Goal: Task Accomplishment & Management: Use online tool/utility

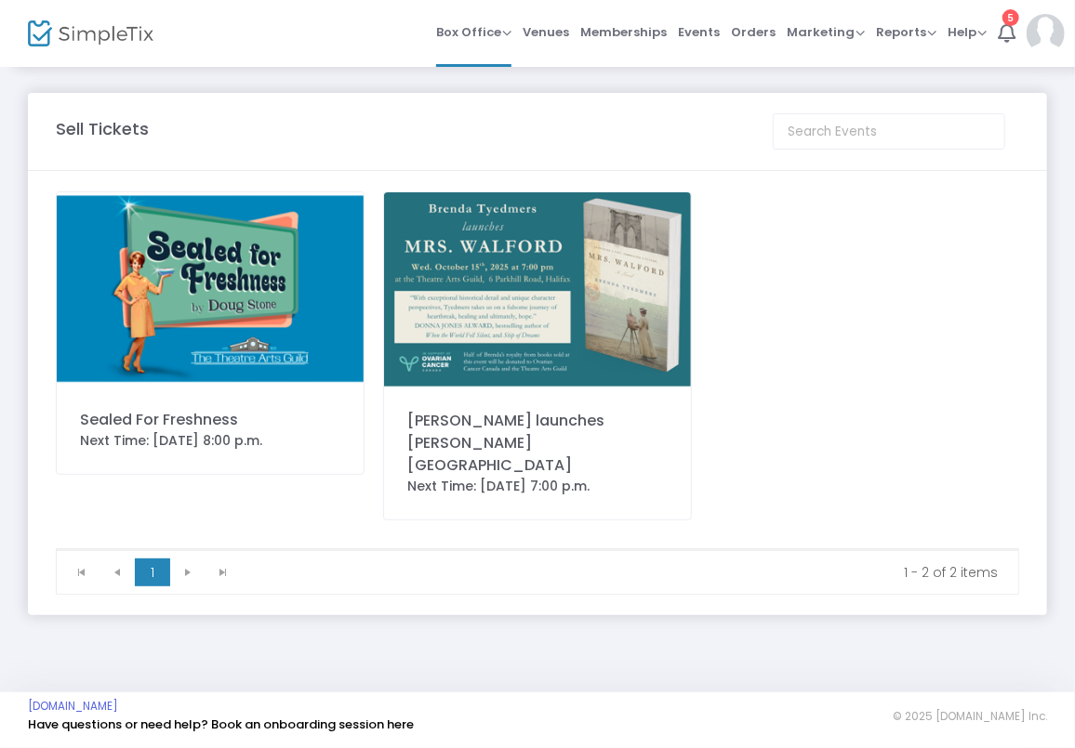
click at [214, 278] on img at bounding box center [210, 288] width 307 height 193
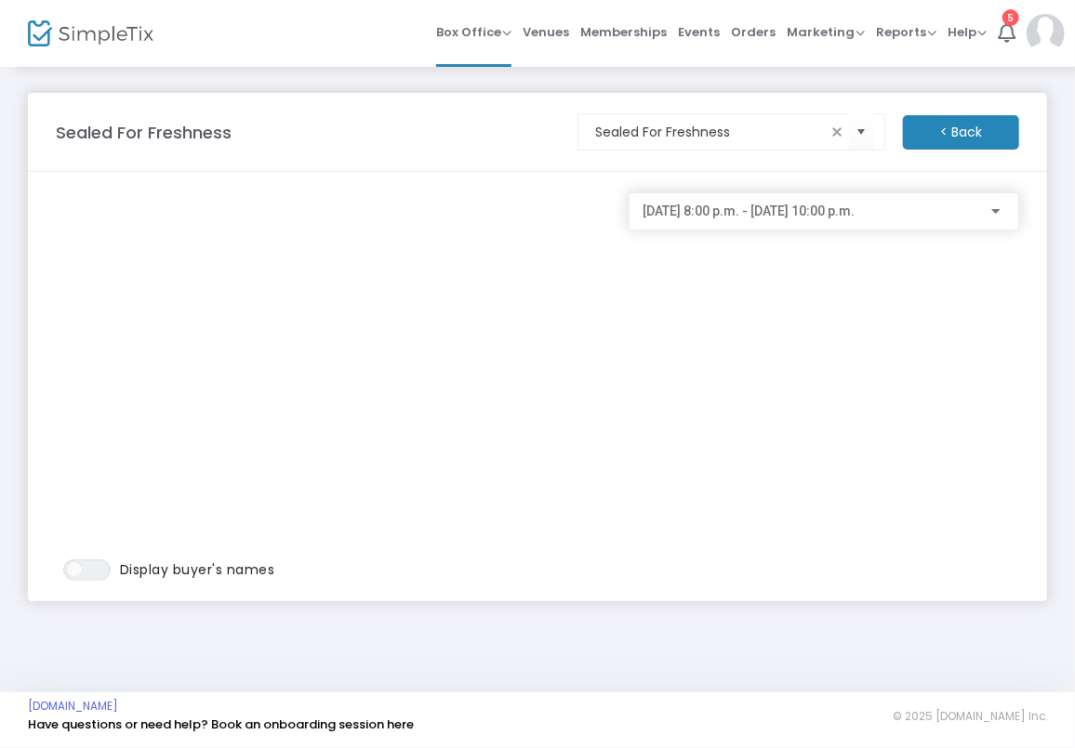
click at [1000, 212] on div at bounding box center [995, 211] width 9 height 5
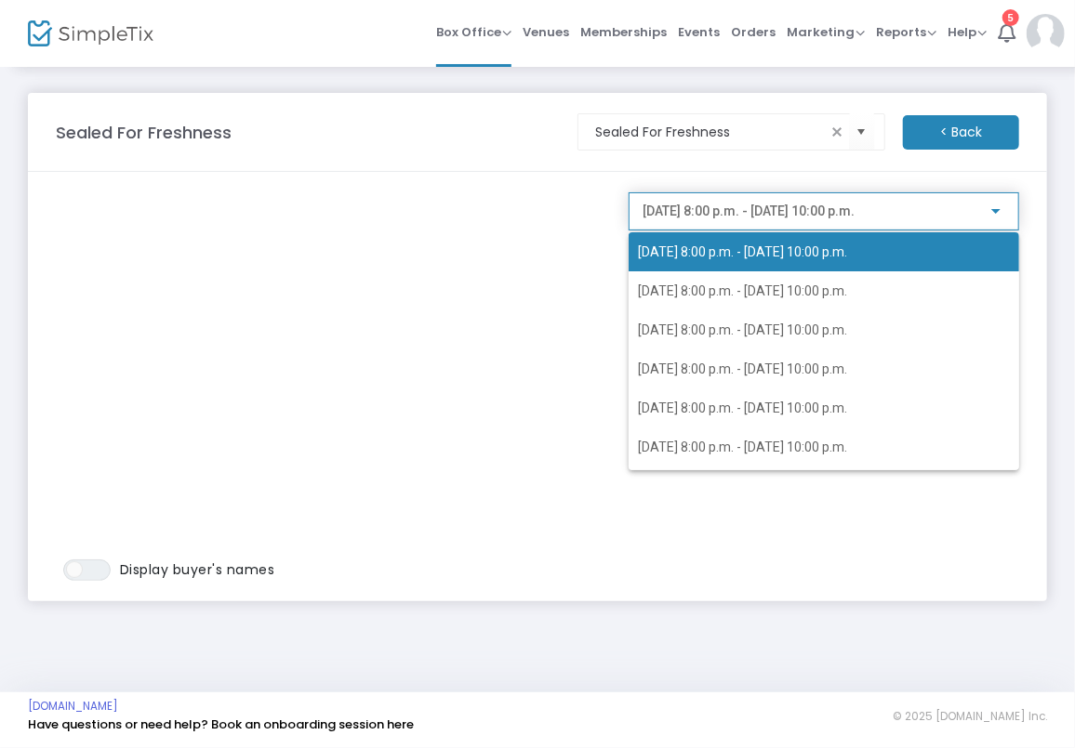
click at [1000, 212] on div at bounding box center [537, 374] width 1075 height 748
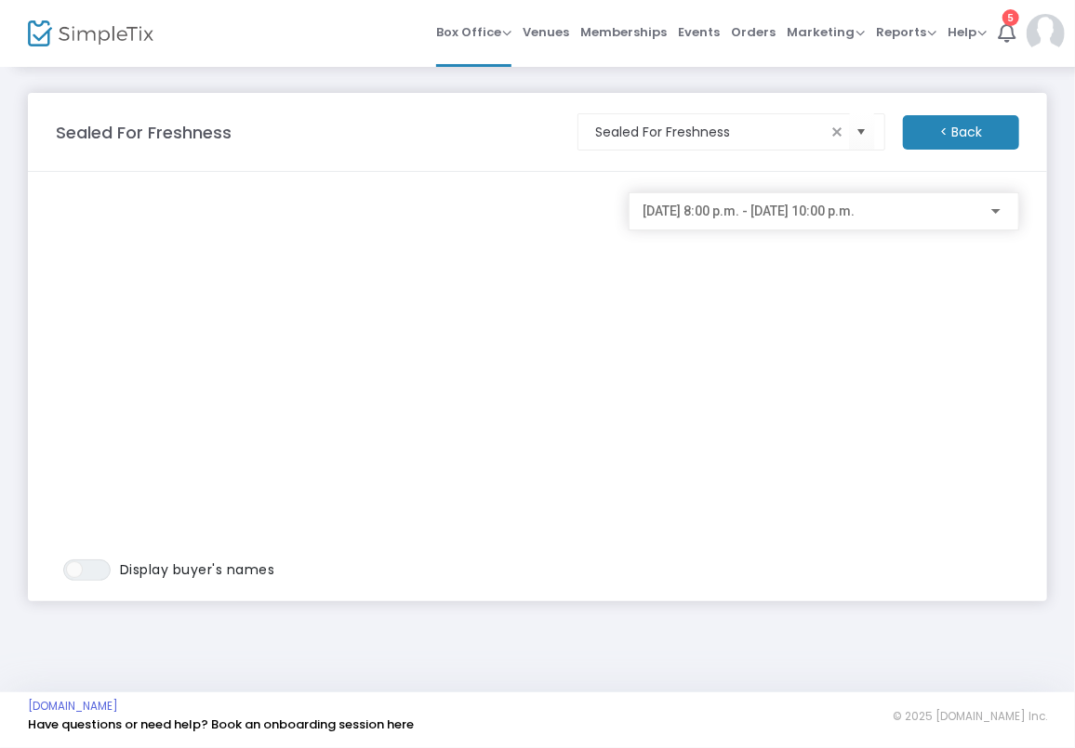
click at [980, 200] on div "[DATE] 8:00 p.m. - [DATE] 10:00 p.m." at bounding box center [823, 207] width 361 height 34
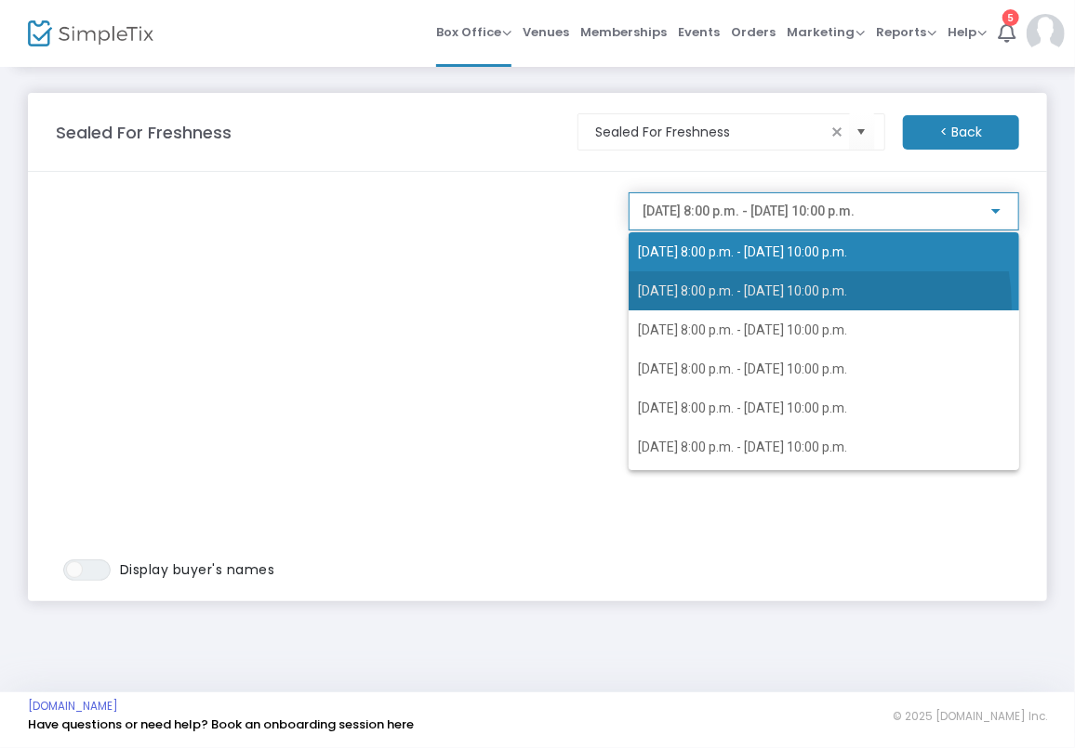
click at [807, 306] on span "[DATE] 8:00 p.m. - [DATE] 10:00 p.m." at bounding box center [824, 291] width 373 height 39
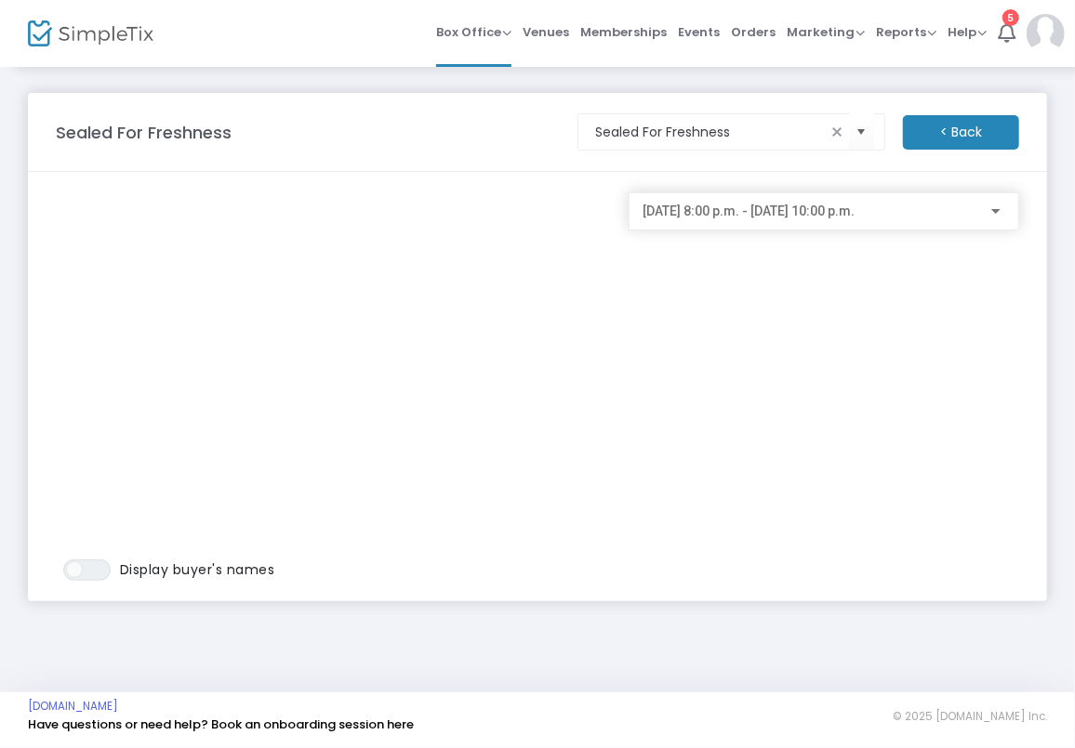
click at [1012, 220] on div "[DATE] 8:00 p.m. - [DATE] 10:00 p.m." at bounding box center [824, 211] width 391 height 38
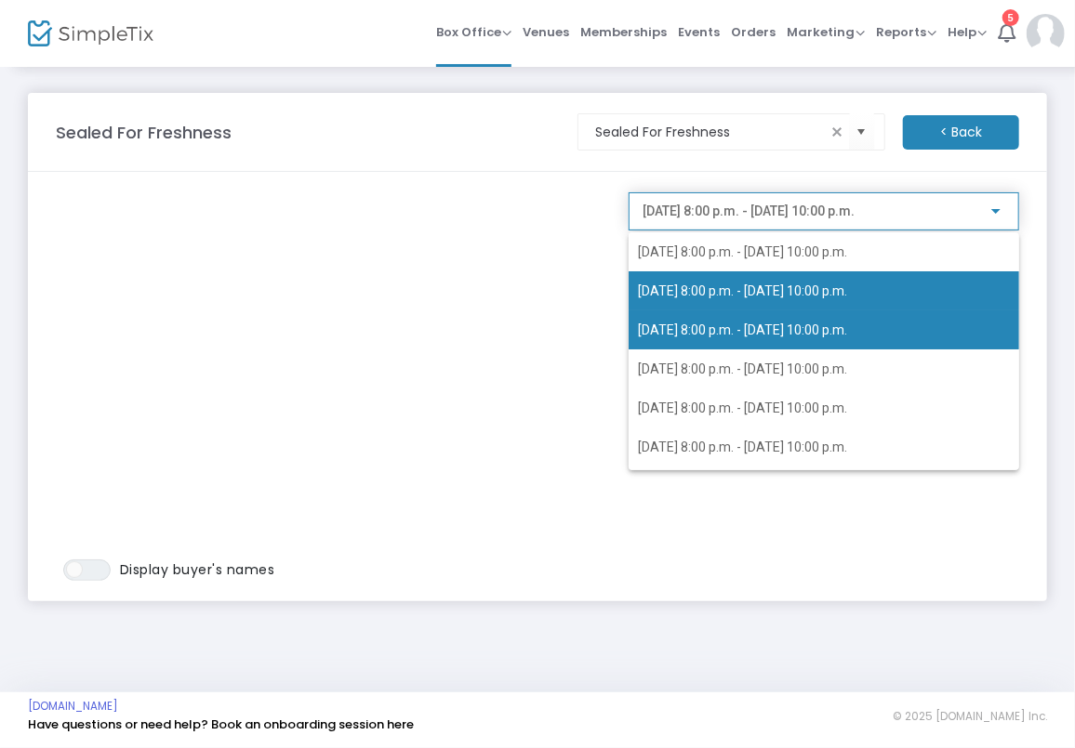
click at [891, 338] on span "[DATE] 8:00 p.m. - [DATE] 10:00 p.m." at bounding box center [824, 330] width 373 height 39
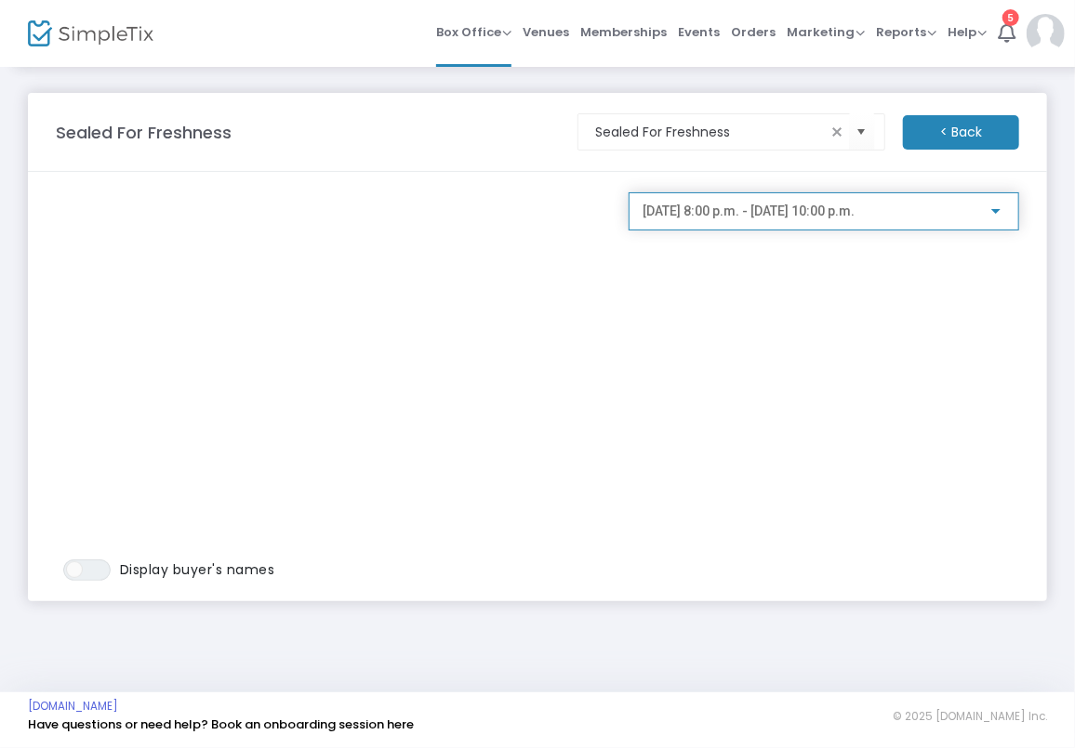
click at [1009, 208] on div "[DATE] 8:00 p.m. - [DATE] 10:00 p.m." at bounding box center [824, 211] width 391 height 38
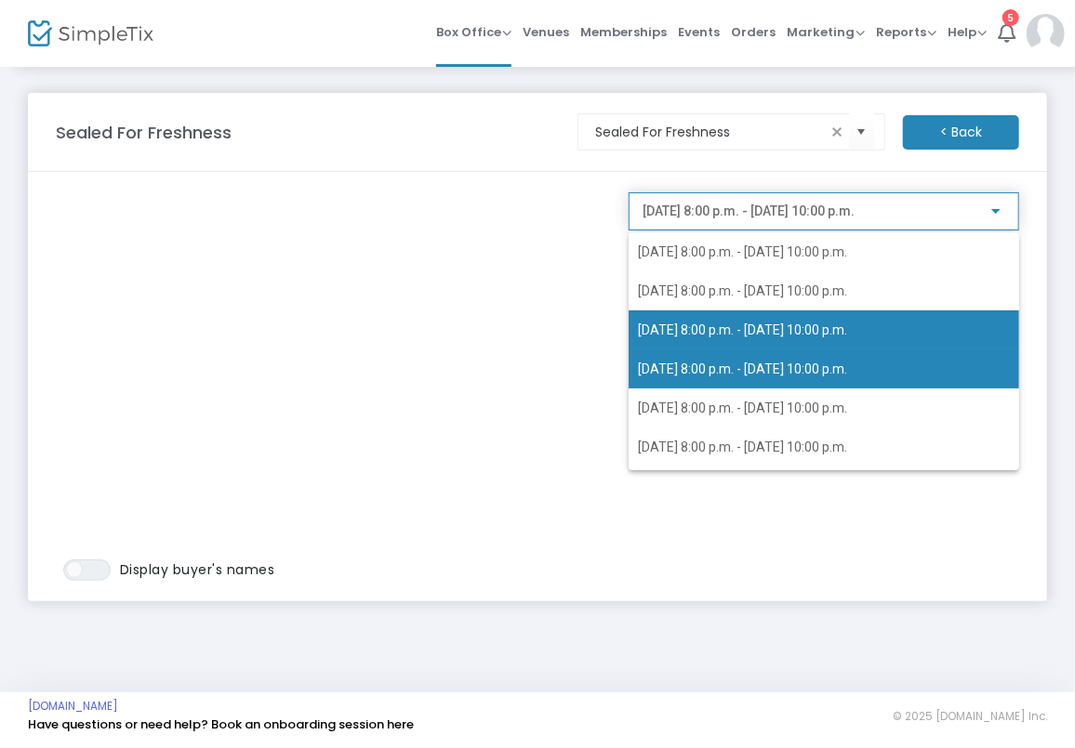
click at [773, 352] on span "[DATE] 8:00 p.m. - [DATE] 10:00 p.m." at bounding box center [824, 369] width 373 height 39
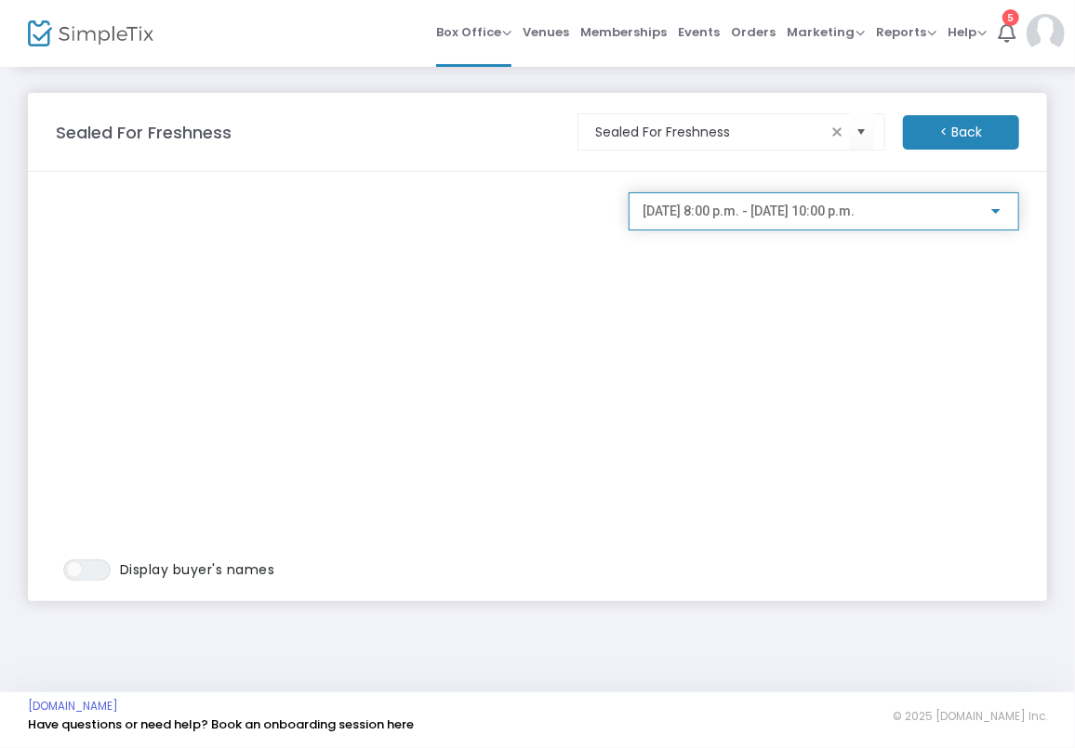
click at [1010, 212] on div "[DATE] 8:00 p.m. - [DATE] 10:00 p.m." at bounding box center [824, 211] width 391 height 38
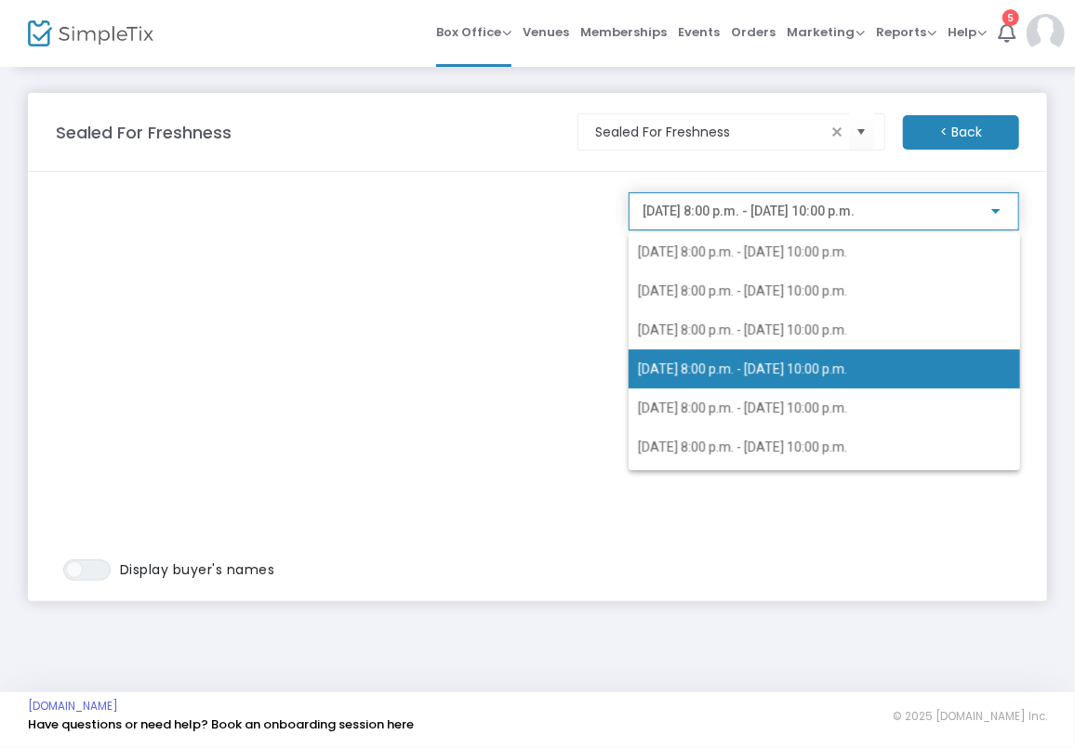
scroll to position [7, 0]
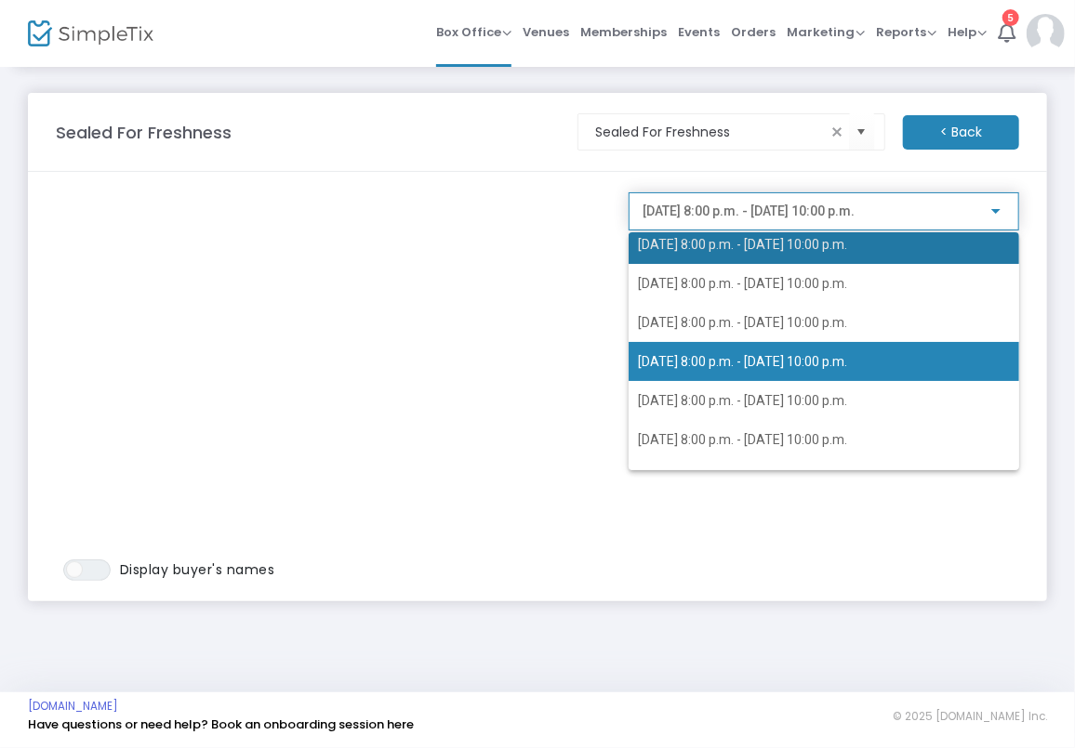
click at [937, 251] on span "[DATE] 8:00 p.m. - [DATE] 10:00 p.m." at bounding box center [824, 244] width 373 height 39
